Goal: Task Accomplishment & Management: Use online tool/utility

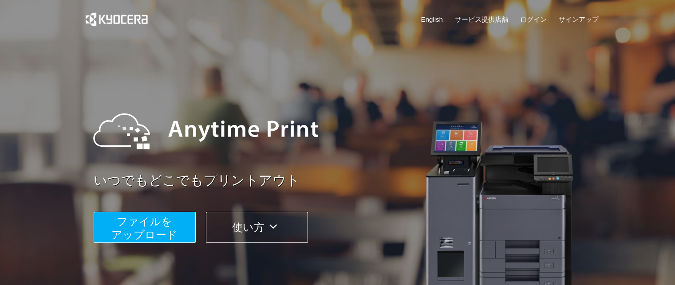
click at [160, 224] on span "ファイルを ​​アップロード" at bounding box center [144, 228] width 66 height 25
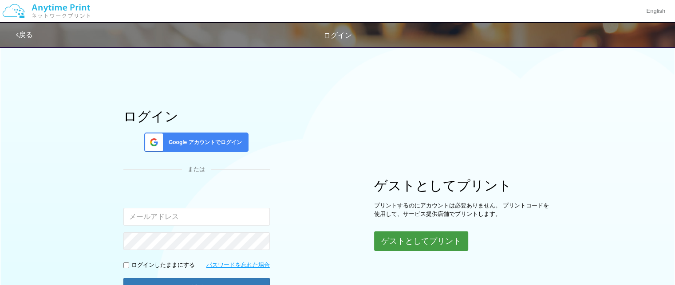
click at [437, 241] on button "ゲストとしてプリント" at bounding box center [421, 242] width 94 height 20
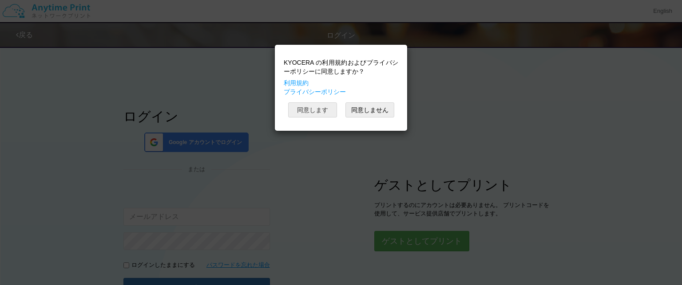
click at [315, 111] on button "同意します" at bounding box center [312, 110] width 49 height 15
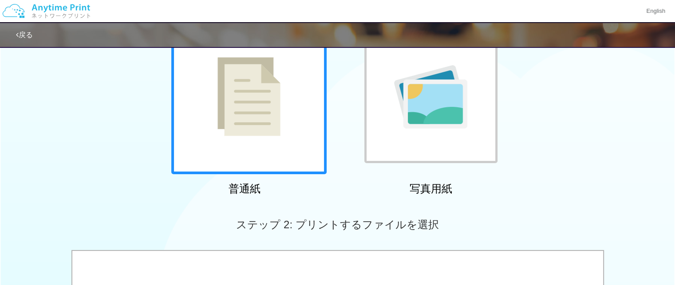
scroll to position [89, 0]
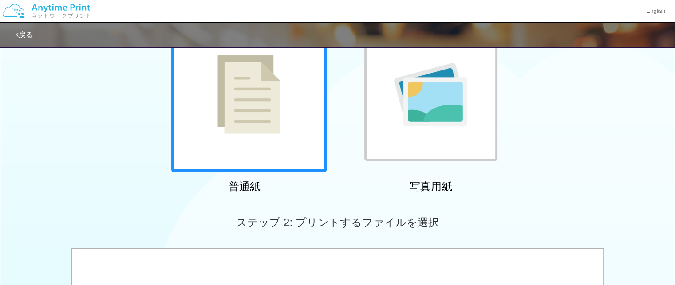
click at [266, 111] on img at bounding box center [248, 94] width 63 height 79
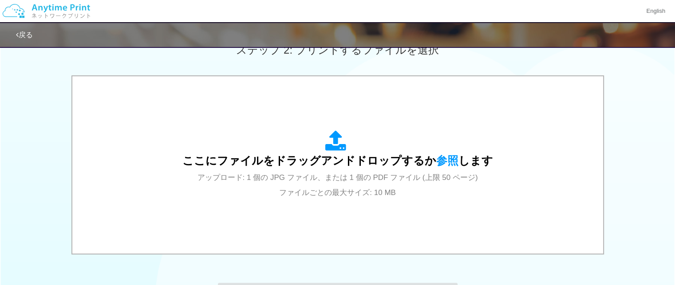
scroll to position [311, 0]
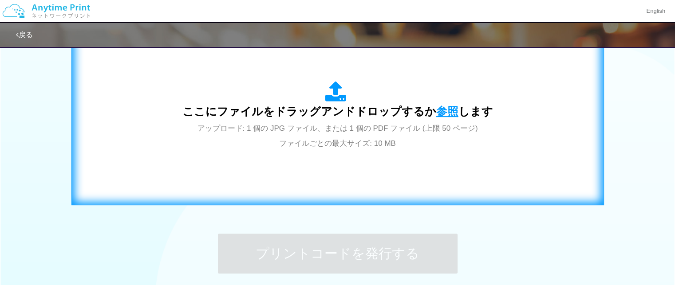
click at [440, 111] on span "参照" at bounding box center [447, 111] width 22 height 12
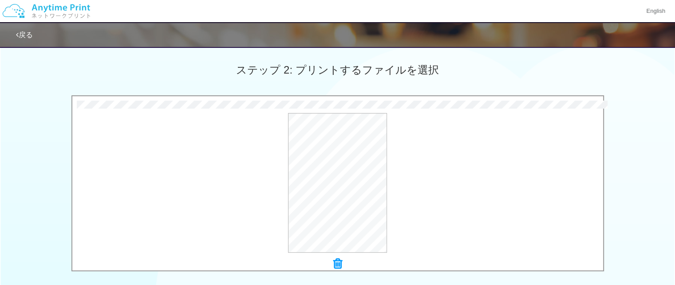
scroll to position [256, 0]
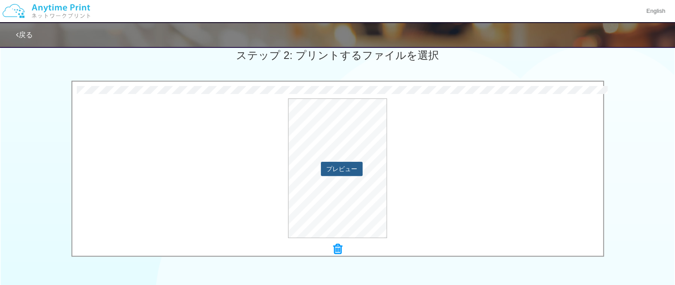
click at [339, 171] on button "プレビュー" at bounding box center [342, 169] width 42 height 14
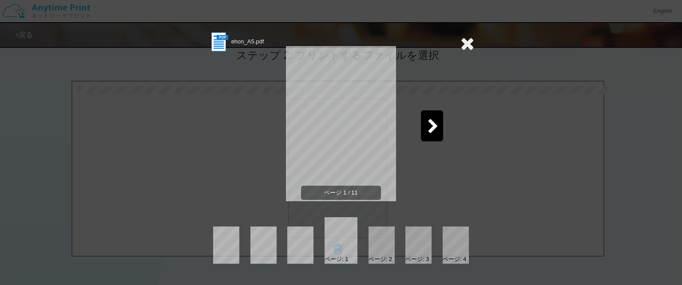
click at [431, 129] on icon at bounding box center [432, 127] width 11 height 16
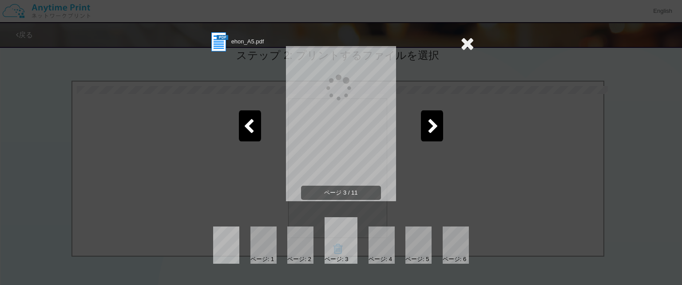
click at [431, 129] on icon at bounding box center [432, 127] width 11 height 16
click at [467, 36] on icon at bounding box center [467, 44] width 14 height 18
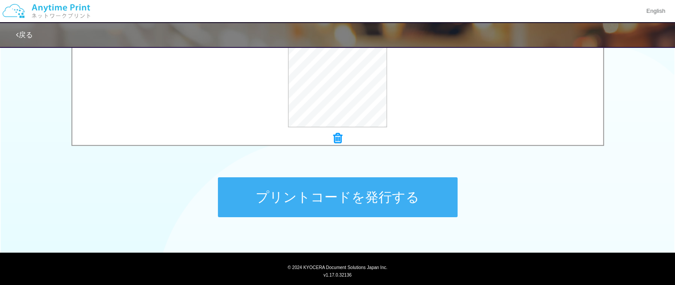
scroll to position [389, 0]
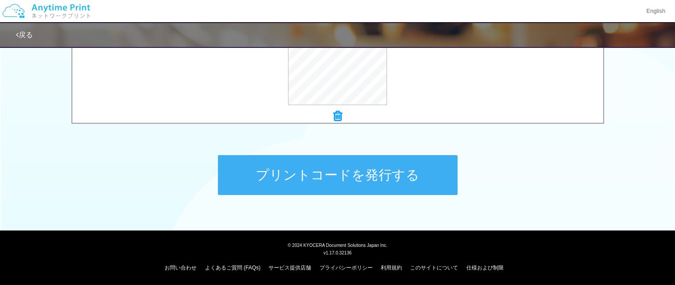
click at [369, 174] on button "プリントコードを発行する" at bounding box center [338, 175] width 240 height 40
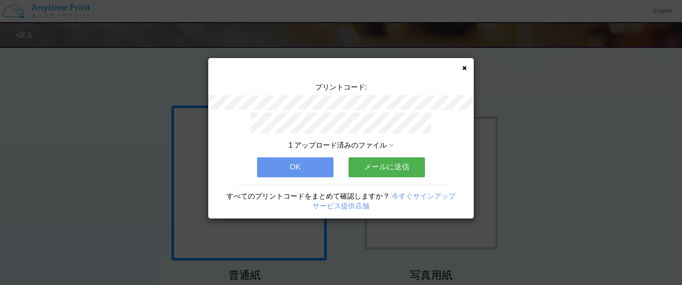
click at [298, 165] on button "OK" at bounding box center [295, 168] width 76 height 20
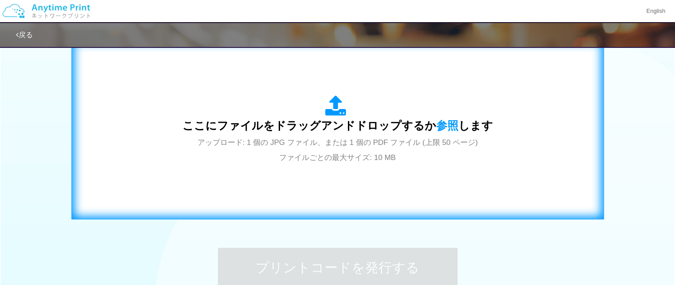
scroll to position [311, 0]
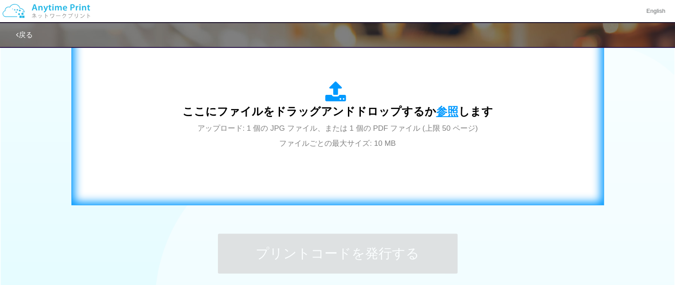
click at [449, 110] on span "参照" at bounding box center [447, 111] width 22 height 12
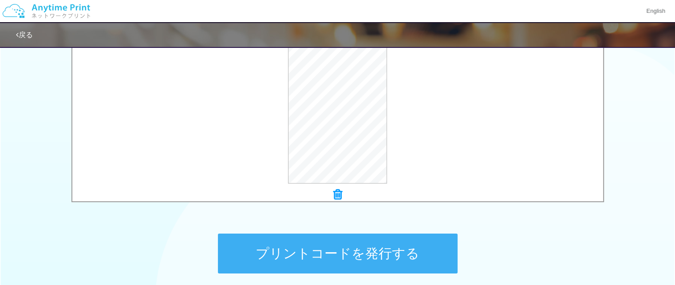
click at [367, 251] on button "プリントコードを発行する" at bounding box center [338, 254] width 240 height 40
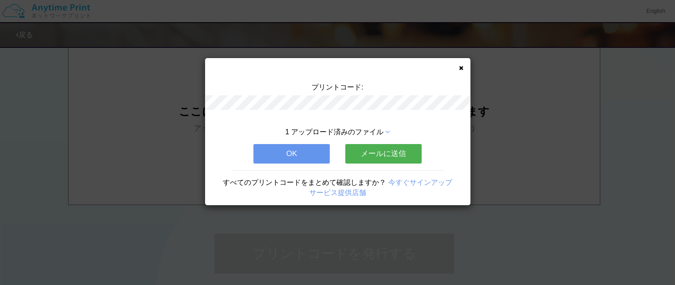
scroll to position [0, 0]
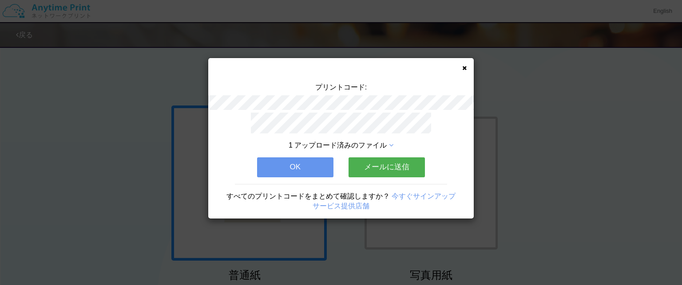
click at [310, 167] on button "OK" at bounding box center [295, 168] width 76 height 20
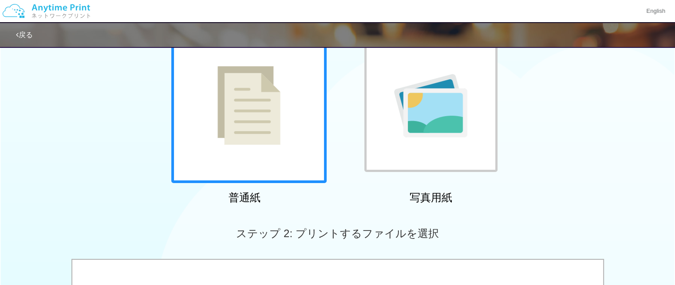
scroll to position [222, 0]
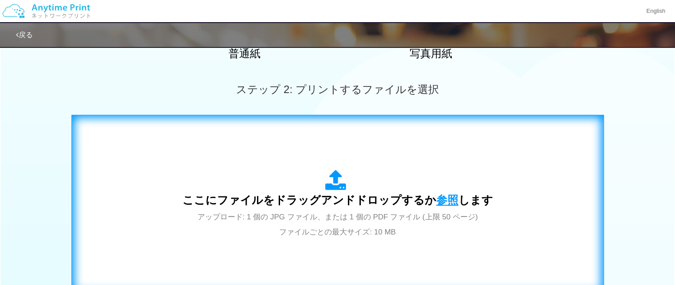
click at [446, 203] on span "参照" at bounding box center [447, 200] width 22 height 12
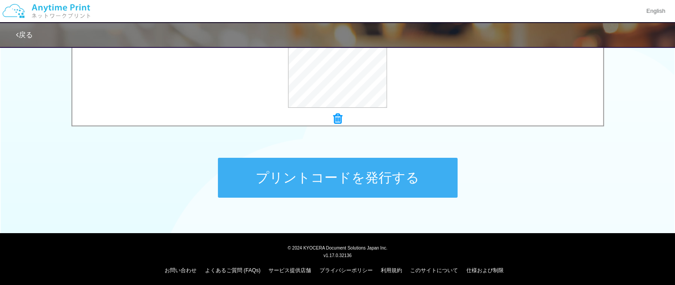
scroll to position [389, 0]
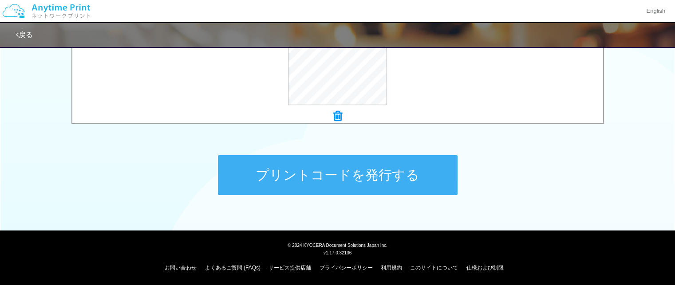
click at [338, 118] on icon at bounding box center [337, 116] width 9 height 12
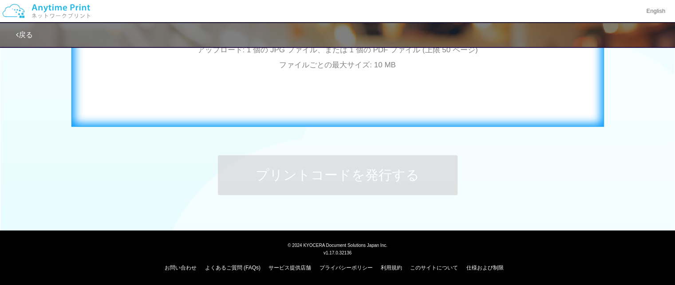
scroll to position [300, 0]
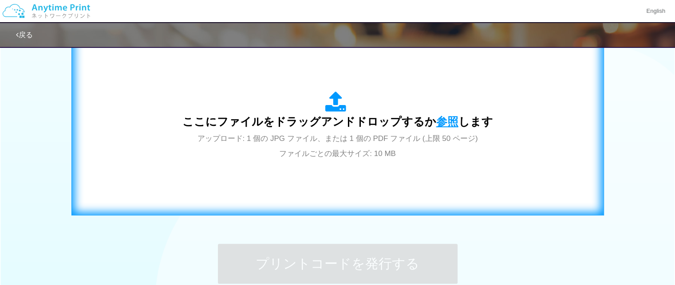
click at [450, 121] on span "参照" at bounding box center [447, 121] width 22 height 12
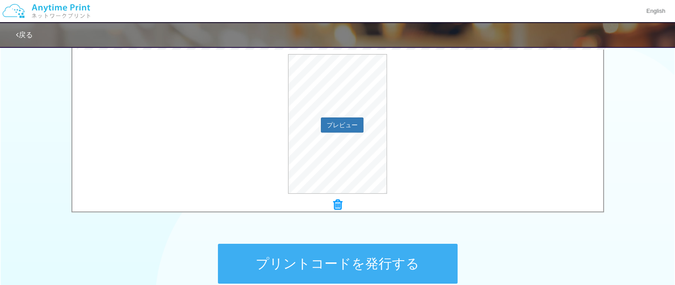
scroll to position [345, 0]
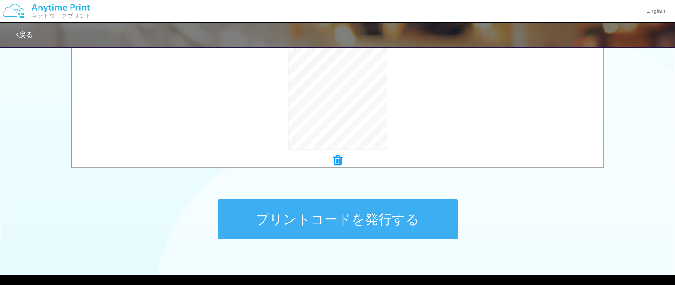
click at [403, 212] on button "プリントコードを発行する" at bounding box center [338, 220] width 240 height 40
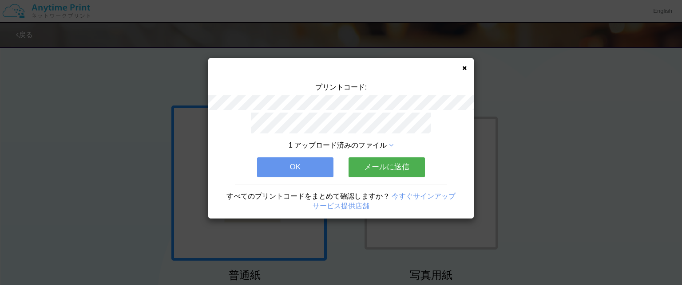
click at [322, 165] on button "OK" at bounding box center [295, 168] width 76 height 20
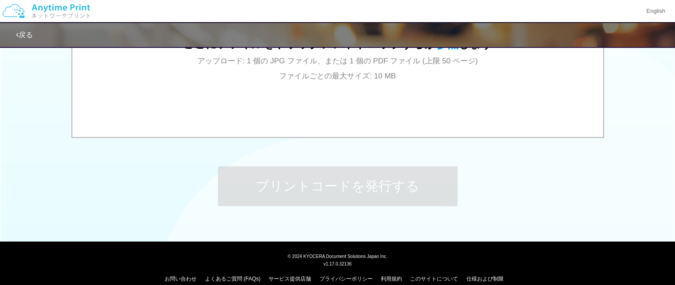
scroll to position [389, 0]
